Goal: Check status

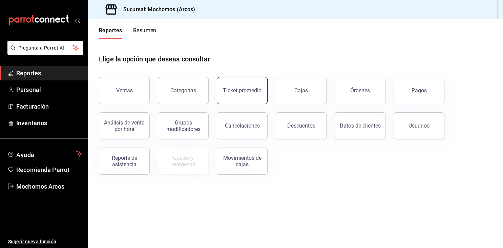
click at [230, 84] on button "Ticket promedio" at bounding box center [242, 90] width 51 height 27
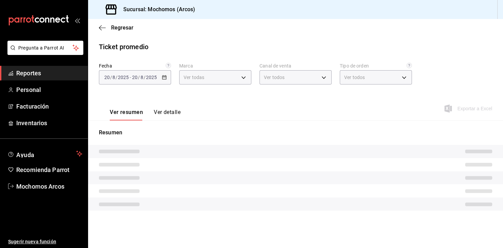
type input "dd36a3dd-8c35-4563-bc3a-0ae6137ce787"
type input "PARROT,UBER_EATS,RAPPI,DIDI_FOOD,ONLINE"
type input "c6b8ee8d-4955-4723-bae1-372b147e207b,27be71f3-ce18-4cfa-bd3b-e966efc6a73f,EXTER…"
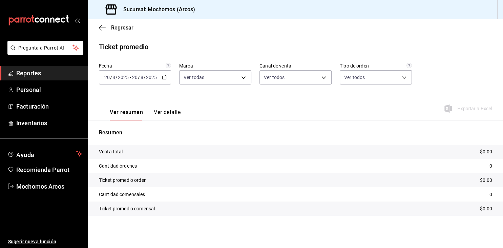
click at [165, 80] on div "[DATE] [DATE] - [DATE] [DATE]" at bounding box center [135, 77] width 72 height 14
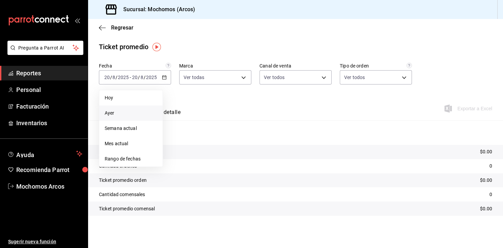
click at [110, 113] on span "Ayer" at bounding box center [131, 112] width 53 height 7
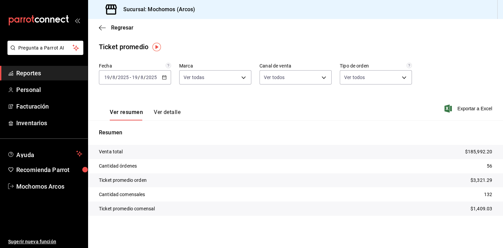
click at [159, 75] on div "[DATE] [DATE] - [DATE] [DATE]" at bounding box center [135, 77] width 72 height 14
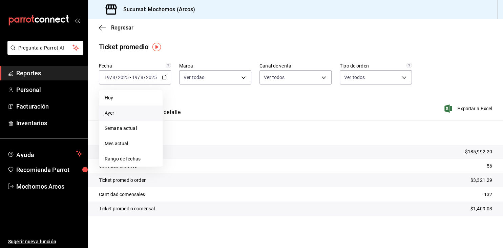
click at [36, 71] on span "Reportes" at bounding box center [49, 72] width 66 height 9
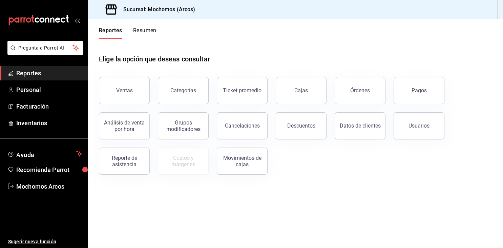
click at [121, 85] on button "Ventas" at bounding box center [124, 90] width 51 height 27
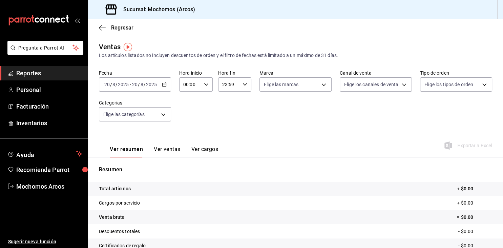
click at [198, 88] on input "00:00" at bounding box center [190, 85] width 22 height 14
click at [188, 118] on span "05" at bounding box center [188, 114] width 6 height 5
type input "05:00"
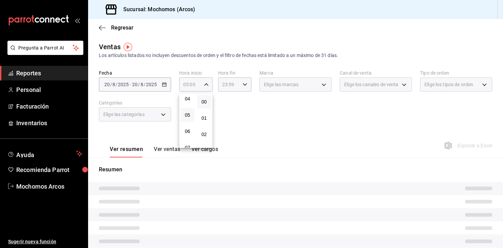
click at [236, 82] on div at bounding box center [251, 124] width 503 height 248
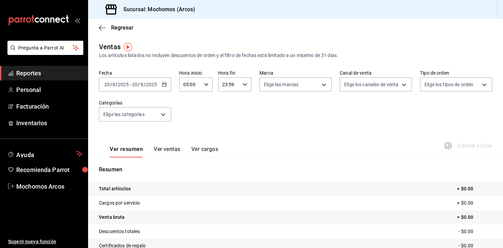
click at [236, 82] on input "23:59" at bounding box center [229, 85] width 22 height 14
click at [226, 110] on span "05" at bounding box center [227, 106] width 6 height 5
click at [227, 127] on span "04" at bounding box center [227, 124] width 6 height 5
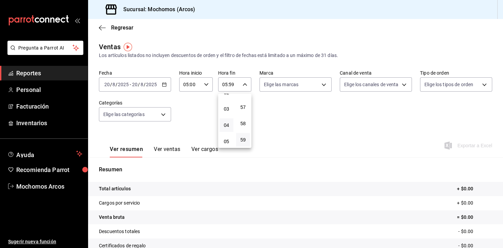
type input "04:59"
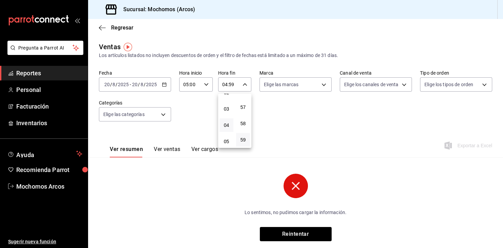
click at [198, 110] on div at bounding box center [251, 124] width 503 height 248
click at [152, 84] on input "2025" at bounding box center [152, 84] width 12 height 5
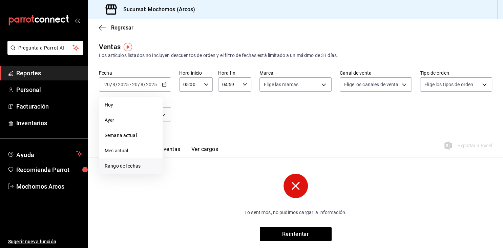
click at [117, 161] on li "Rango de fechas" at bounding box center [130, 165] width 63 height 15
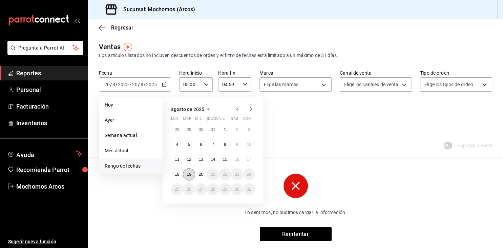
click at [188, 176] on abbr "19" at bounding box center [189, 174] width 4 height 5
click at [200, 174] on abbr "20" at bounding box center [201, 174] width 4 height 5
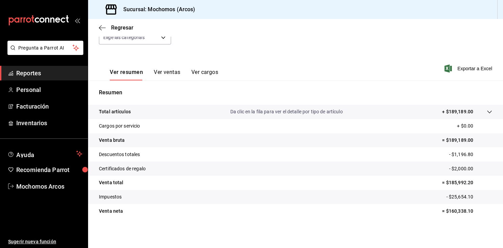
scroll to position [77, 0]
